Goal: Task Accomplishment & Management: Use online tool/utility

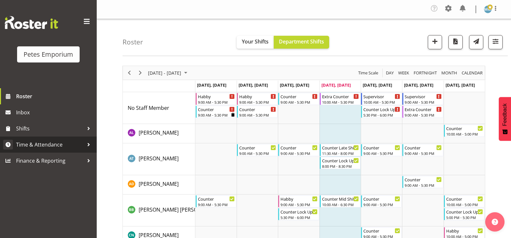
click at [61, 144] on span "Time & Attendance" at bounding box center [50, 145] width 68 height 10
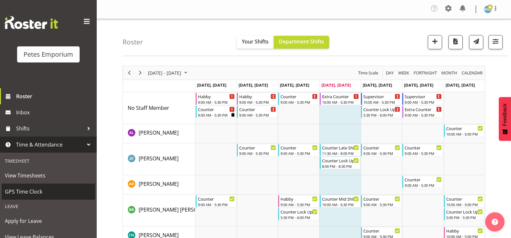
click at [39, 193] on span "GPS Time Clock" at bounding box center [48, 192] width 87 height 10
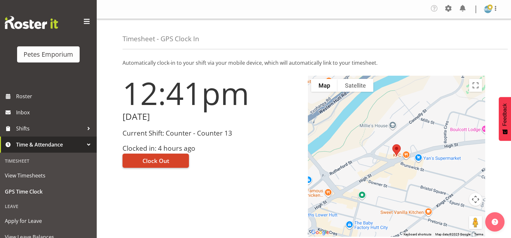
click at [165, 163] on span "Clock Out" at bounding box center [156, 161] width 27 height 8
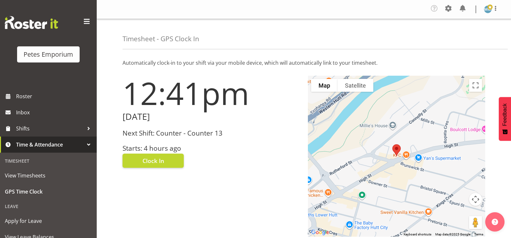
click at [490, 10] on img at bounding box center [488, 9] width 8 height 8
click at [463, 36] on link "Log Out" at bounding box center [469, 36] width 62 height 12
